Goal: Task Accomplishment & Management: Manage account settings

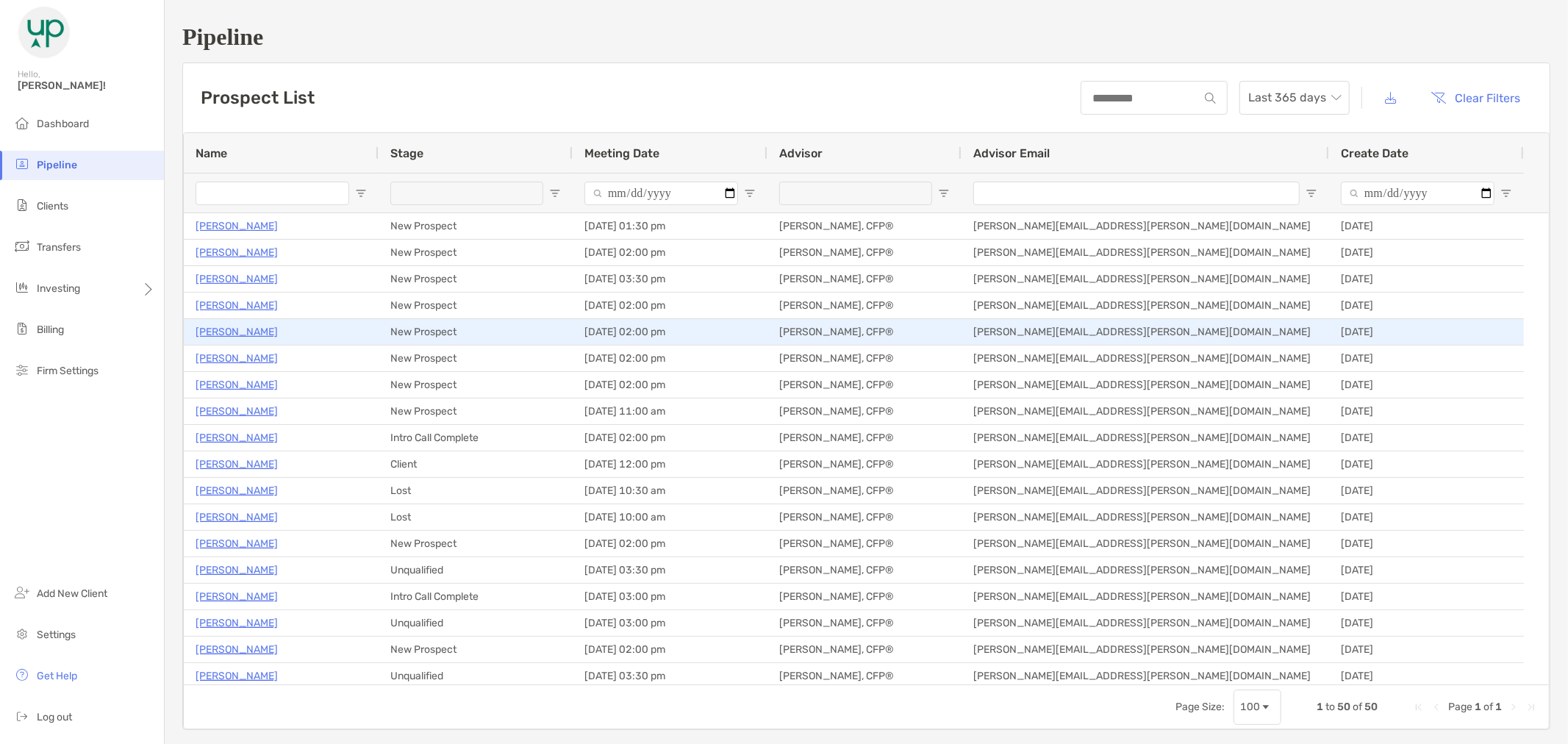
click at [219, 331] on p "[PERSON_NAME]" at bounding box center [236, 332] width 83 height 18
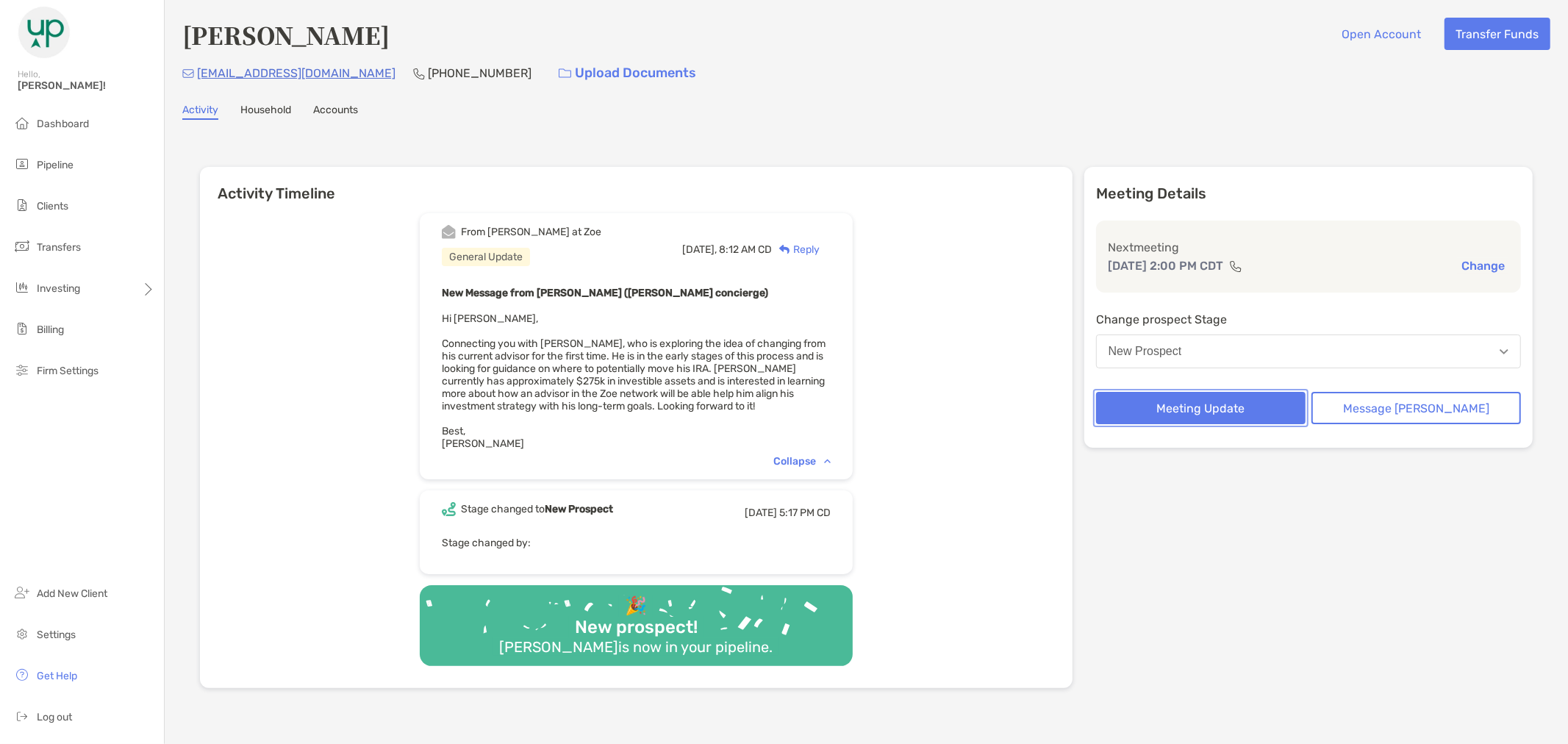
click at [1285, 406] on button "Meeting Update" at bounding box center [1200, 409] width 210 height 32
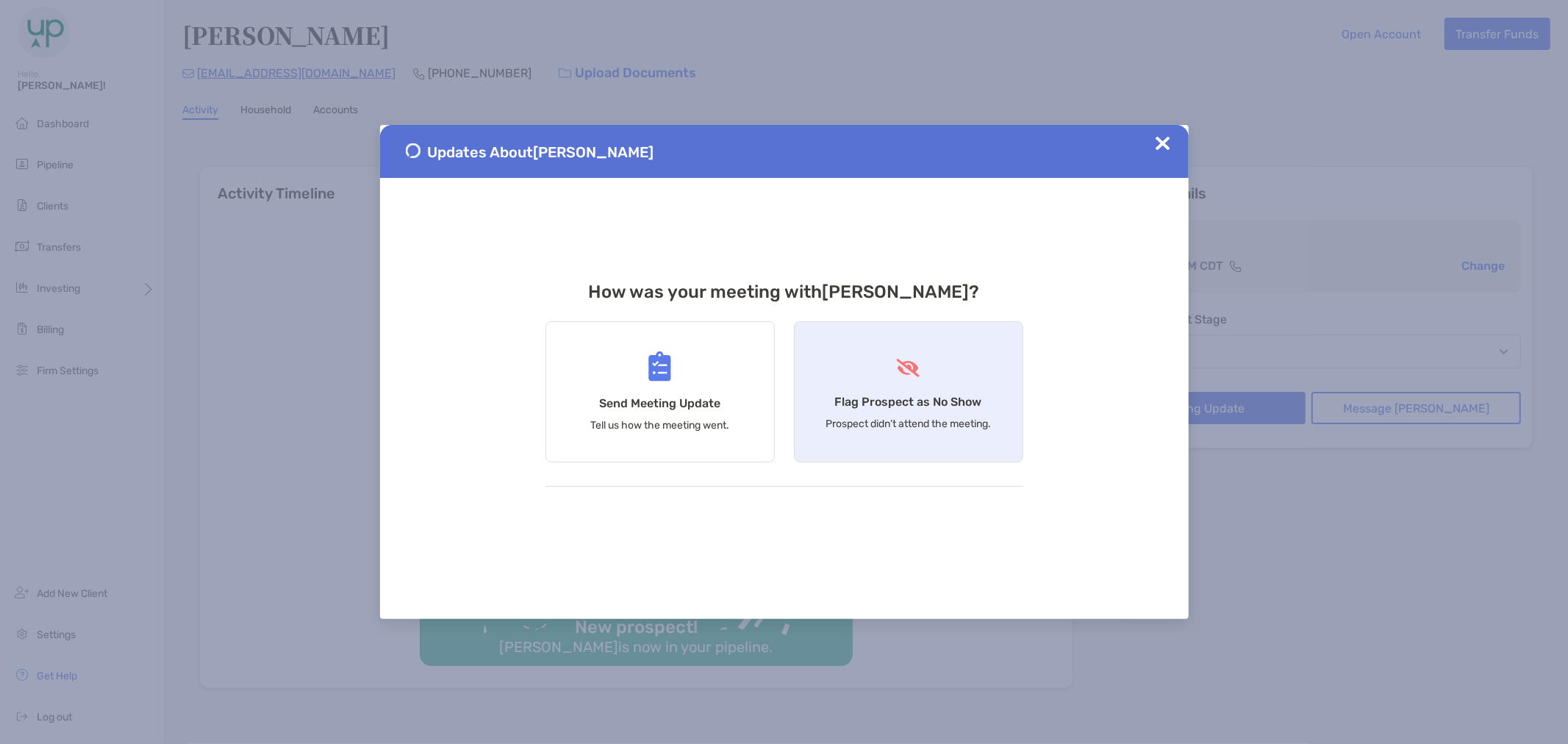
click at [937, 390] on div "Flag Prospect as No Show Prospect didn’t attend the meeting." at bounding box center [909, 391] width 230 height 142
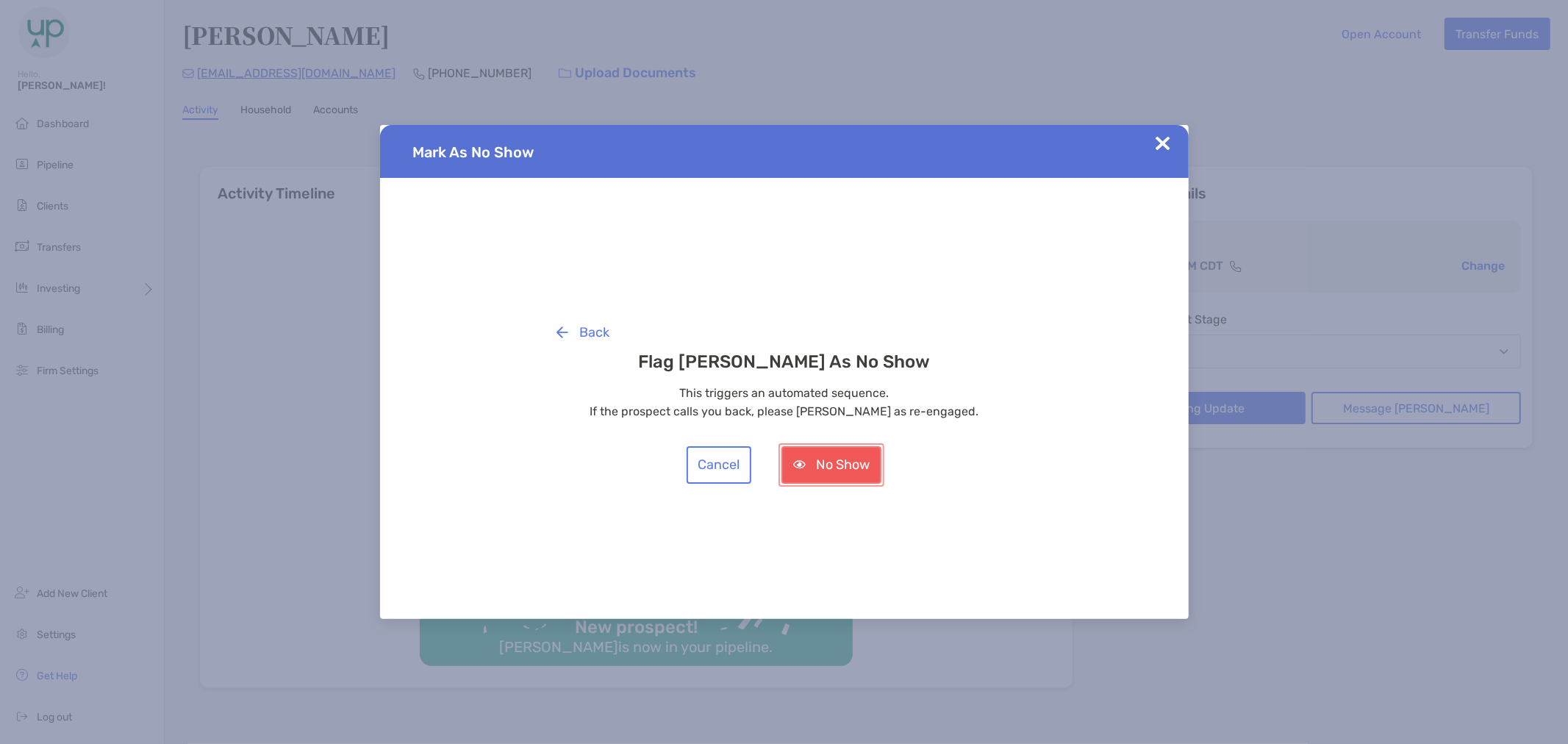
click at [829, 477] on button "No Show" at bounding box center [831, 465] width 100 height 37
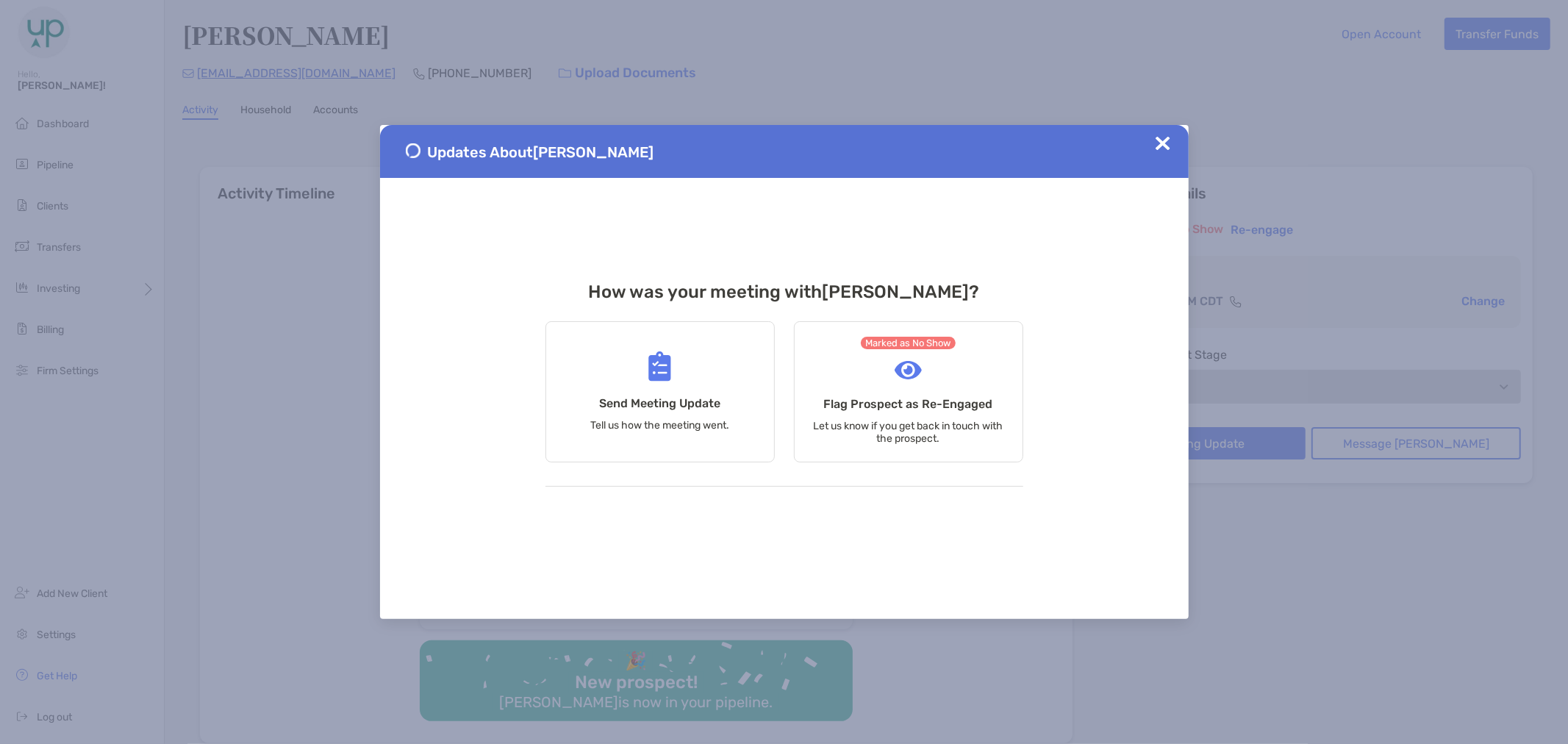
click at [1158, 142] on img at bounding box center [1162, 143] width 14 height 14
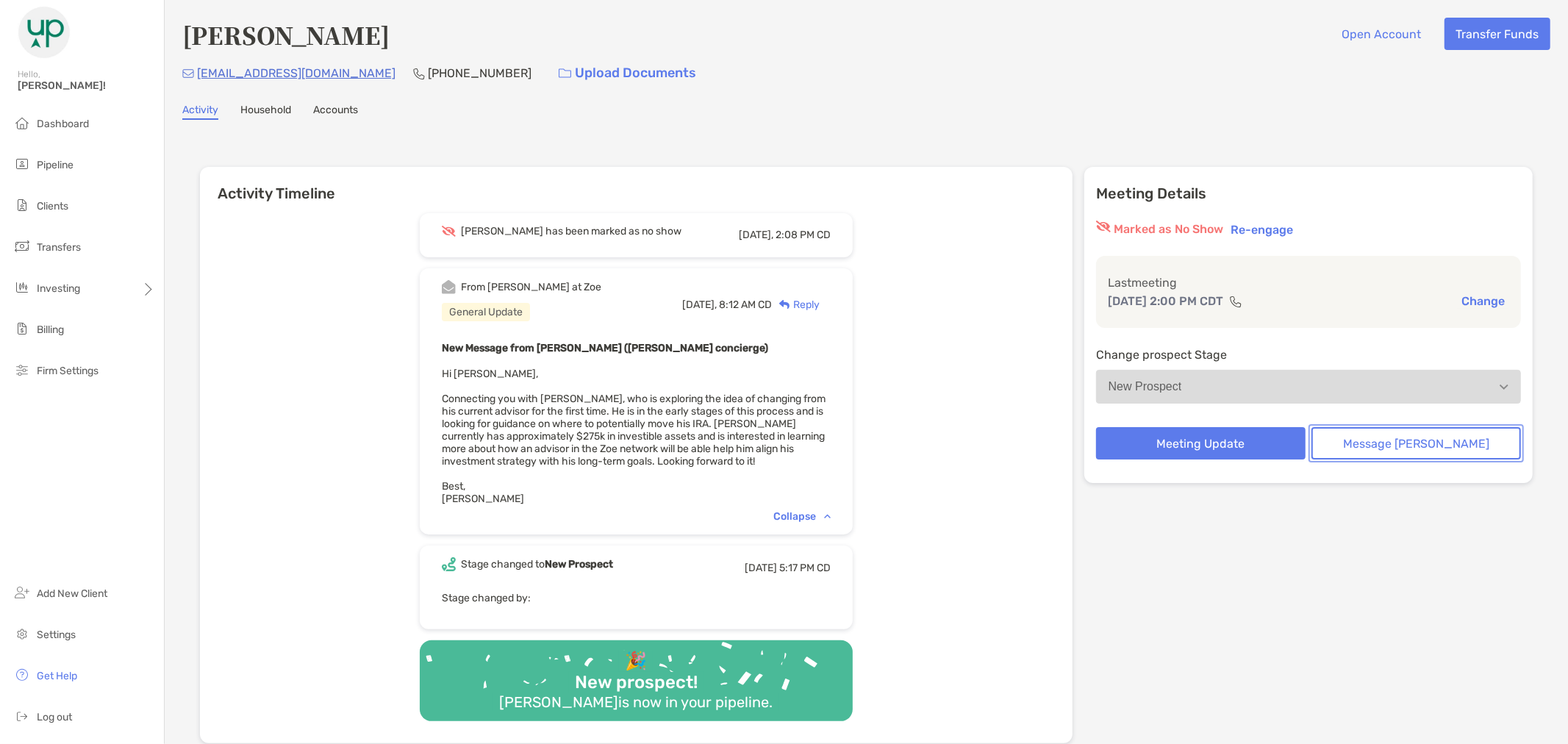
click at [1414, 434] on button "Message [PERSON_NAME]" at bounding box center [1416, 444] width 210 height 32
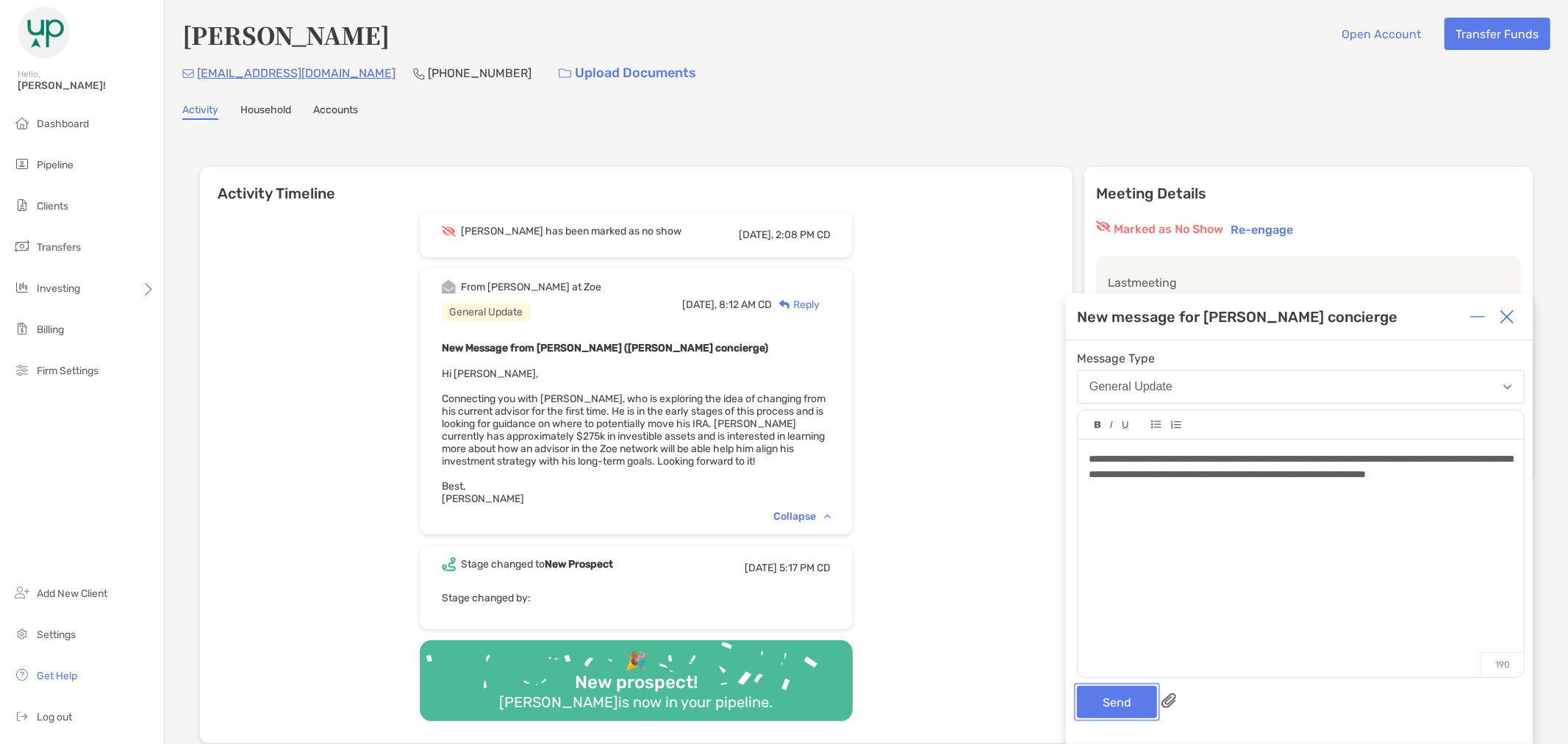
click at [1128, 696] on button "Send" at bounding box center [1117, 702] width 80 height 32
